Goal: Find specific page/section: Find specific page/section

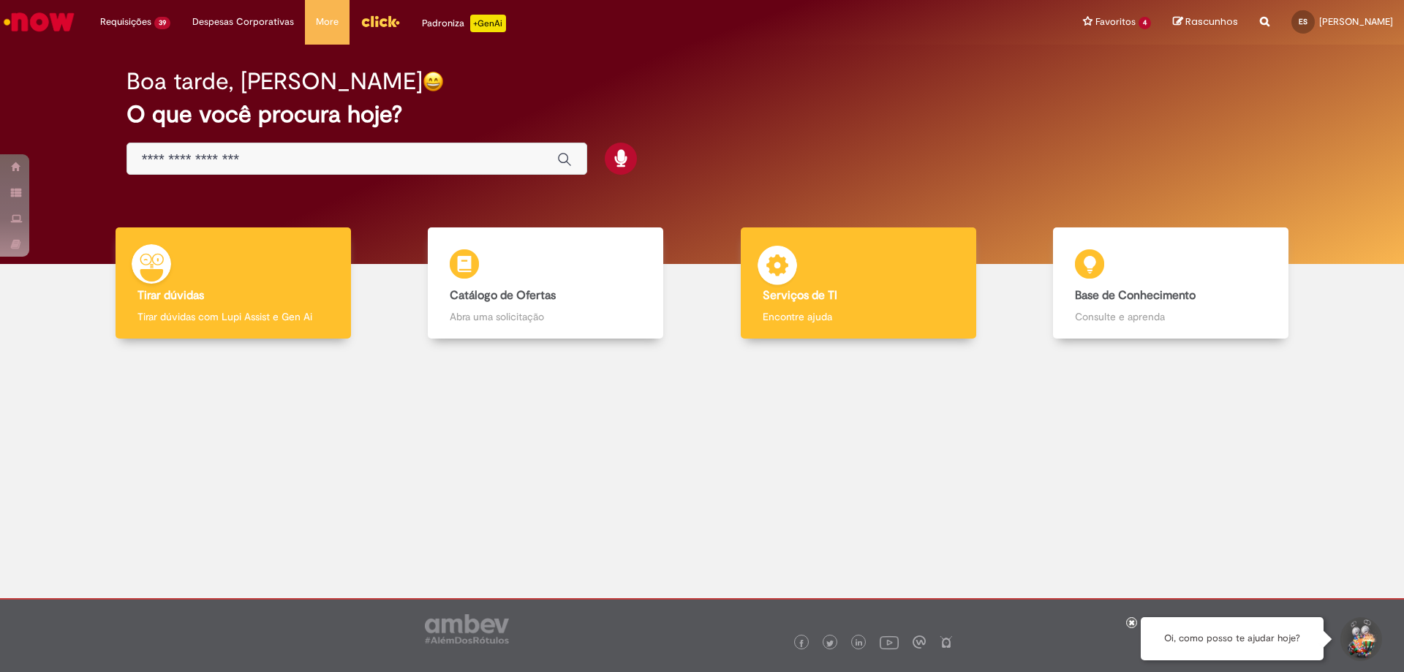
click at [848, 296] on h4 "Serviços de TI" at bounding box center [858, 295] width 192 height 13
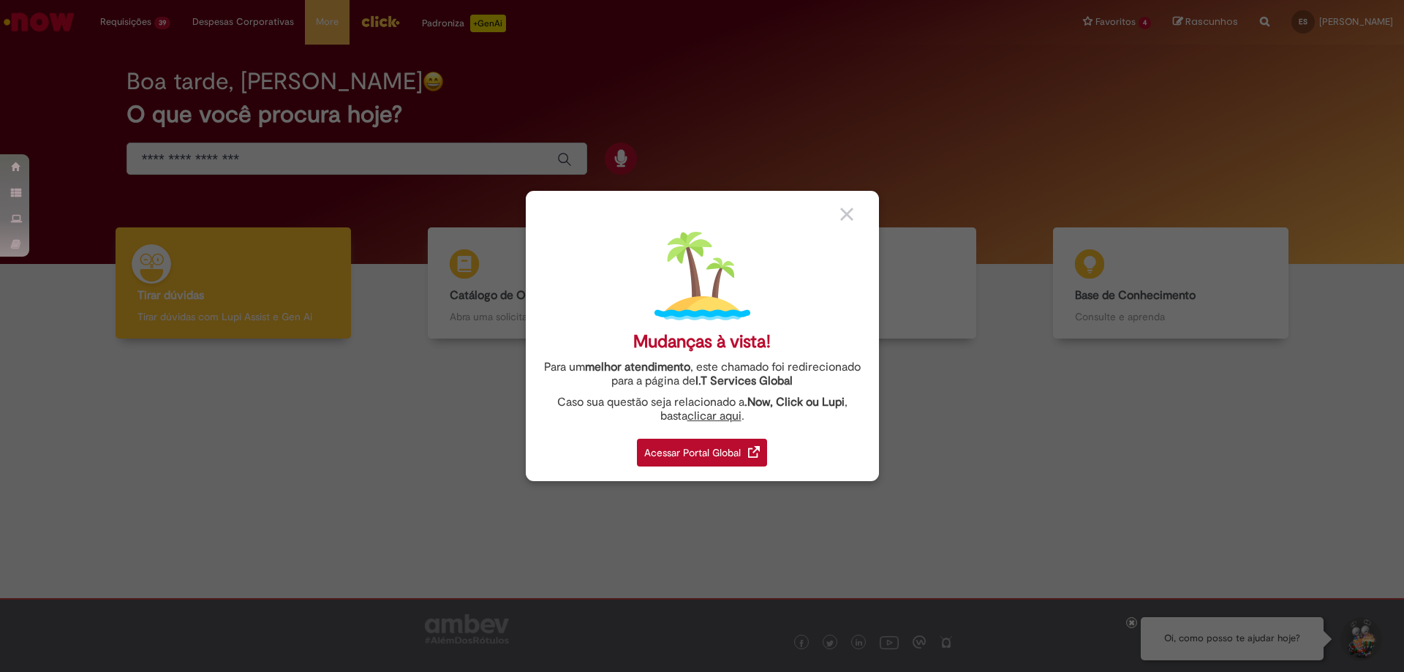
click at [670, 460] on div "Acessar Portal Global" at bounding box center [702, 453] width 130 height 28
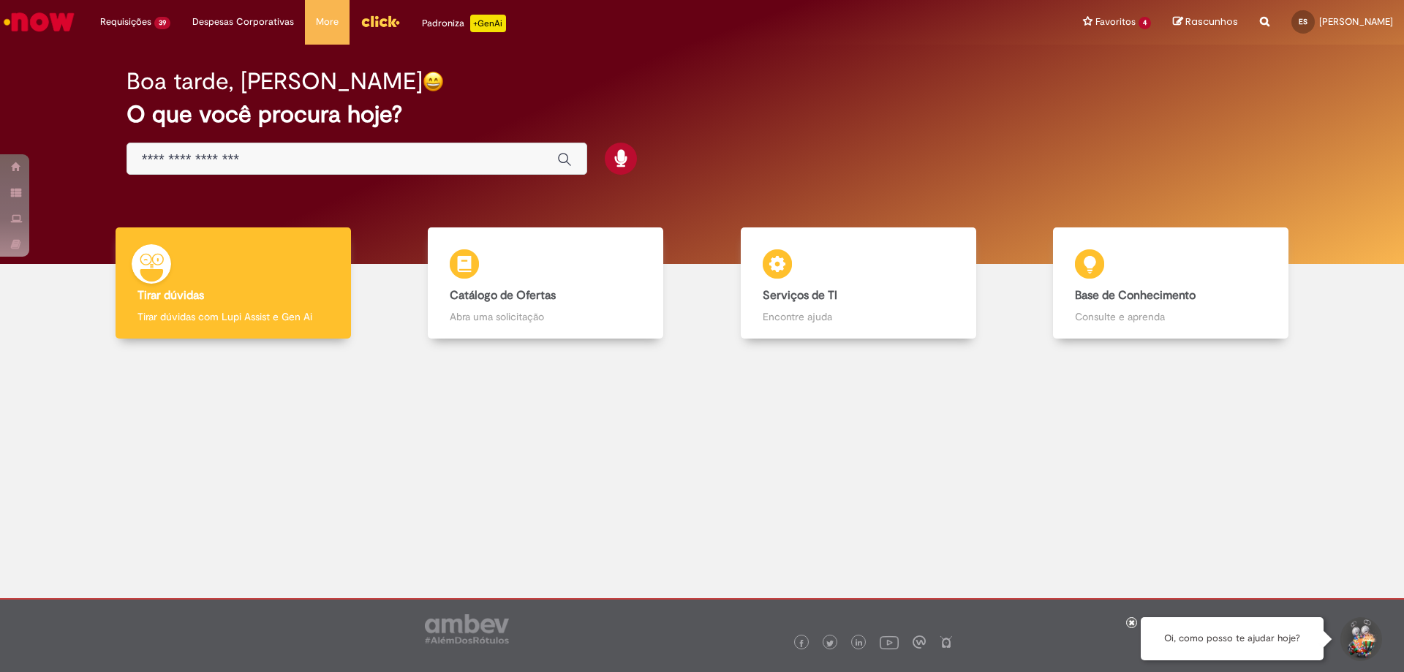
click at [284, 164] on input "Basta digitar aqui" at bounding box center [342, 159] width 401 height 17
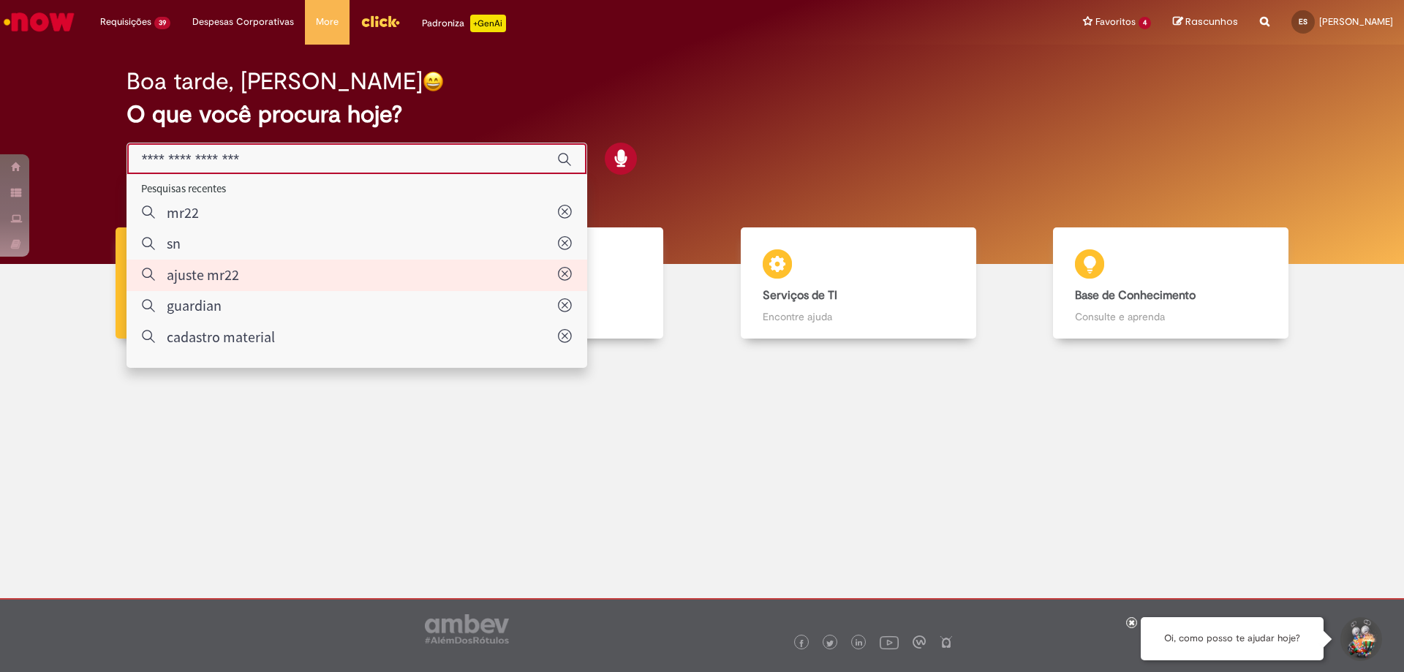
type input "**********"
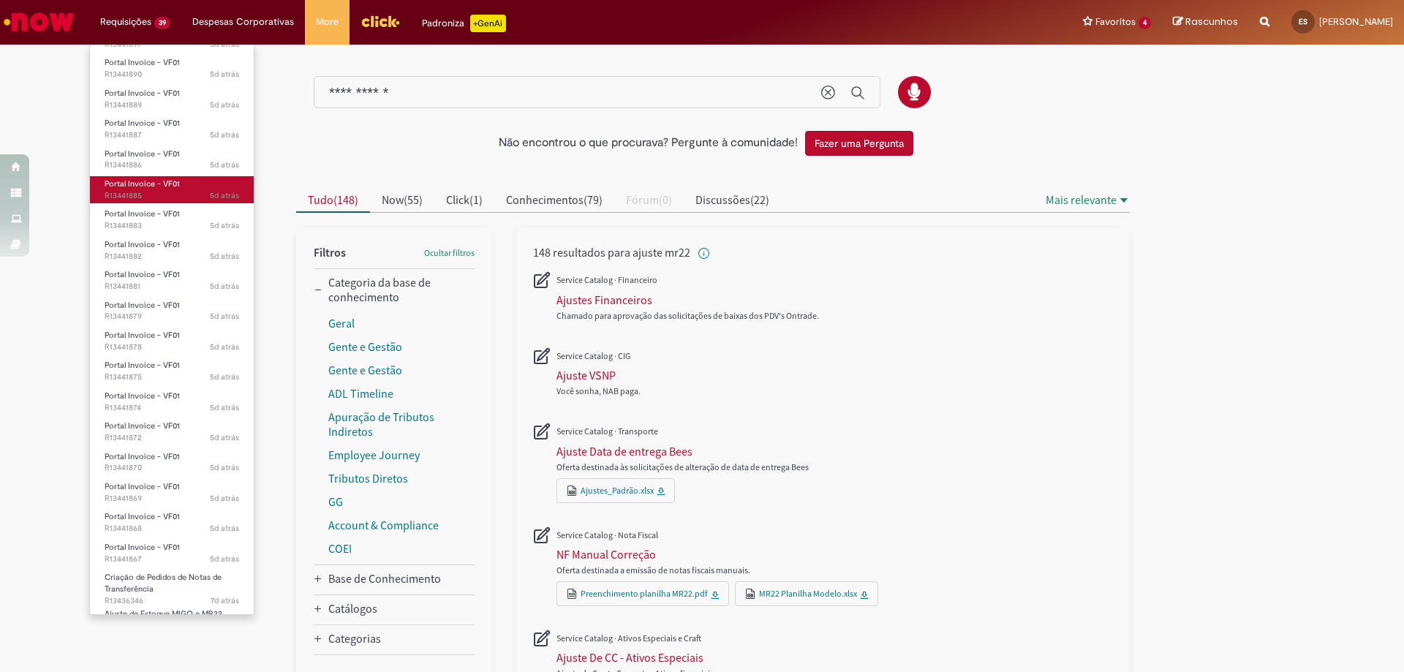
scroll to position [650, 0]
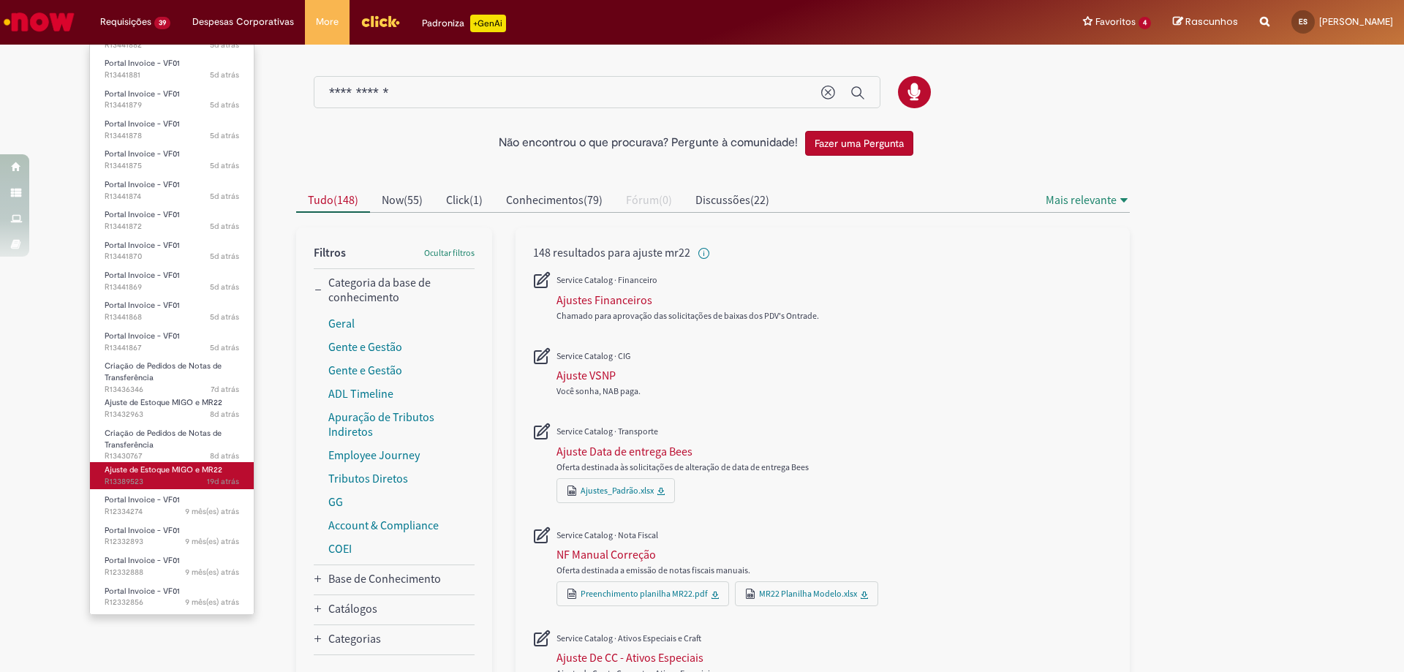
click at [154, 474] on span "Ajuste de Estoque MIGO e MR22" at bounding box center [164, 469] width 118 height 11
